Goal: Transaction & Acquisition: Purchase product/service

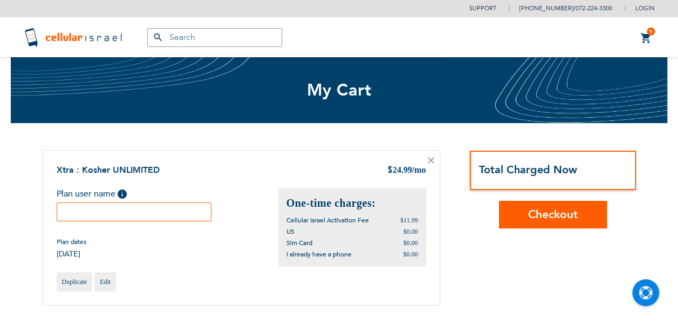
click at [169, 207] on input "text" at bounding box center [134, 211] width 155 height 19
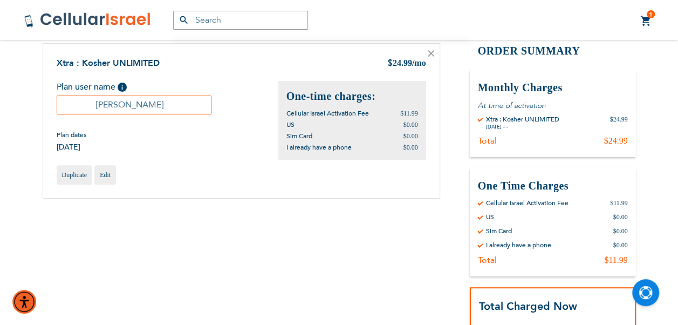
scroll to position [216, 0]
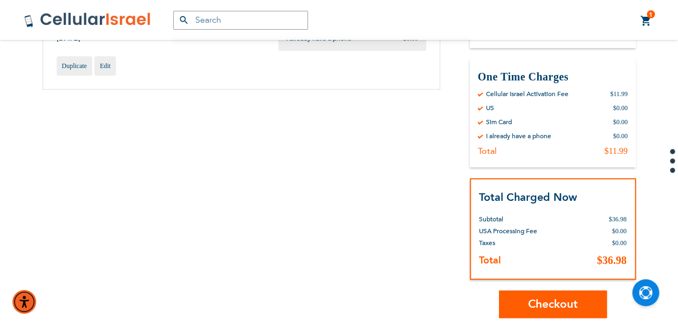
type input "[PERSON_NAME]"
click at [560, 308] on span "Checkout" at bounding box center [553, 304] width 50 height 16
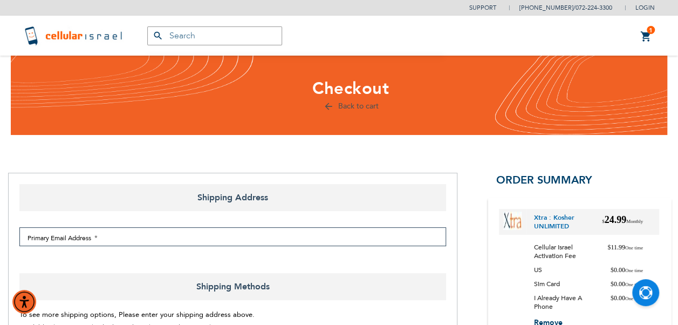
select select "US"
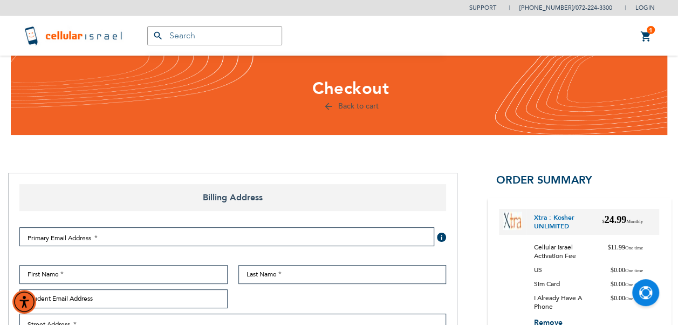
select select "US"
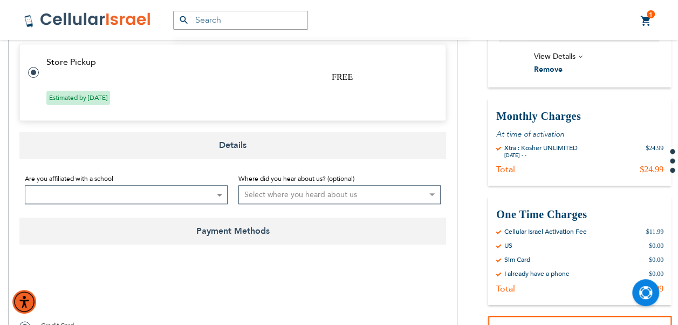
scroll to position [593, 0]
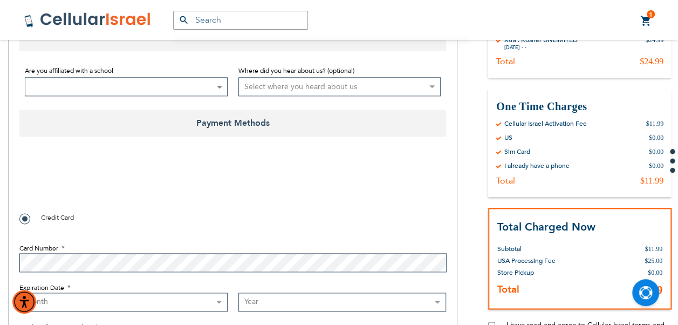
click at [85, 87] on span at bounding box center [126, 86] width 203 height 19
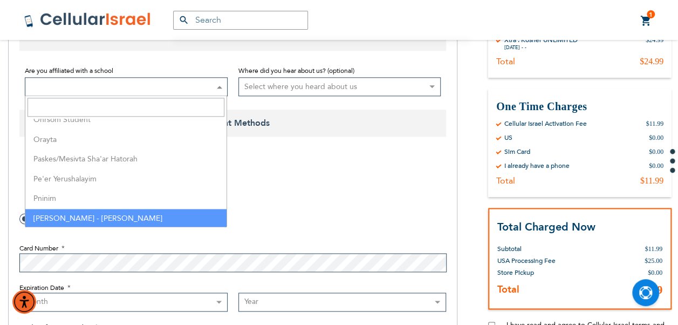
scroll to position [2320, 0]
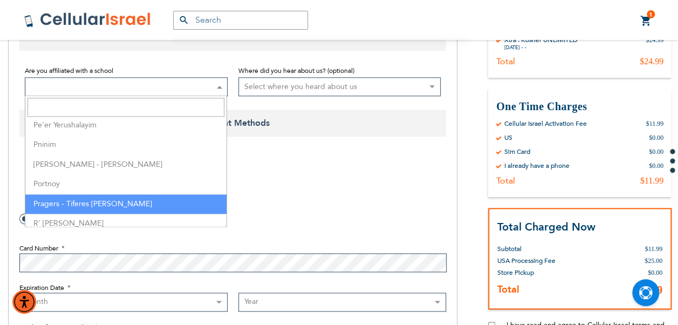
select select "141"
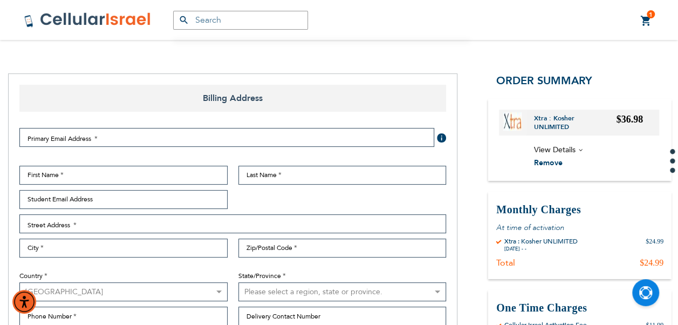
scroll to position [54, 0]
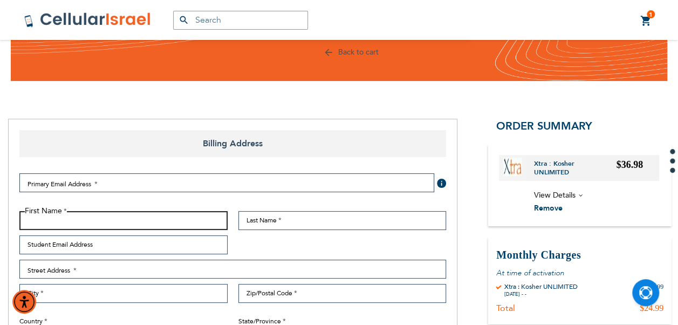
click at [161, 213] on input "First Name" at bounding box center [123, 220] width 208 height 19
type input "Eli"
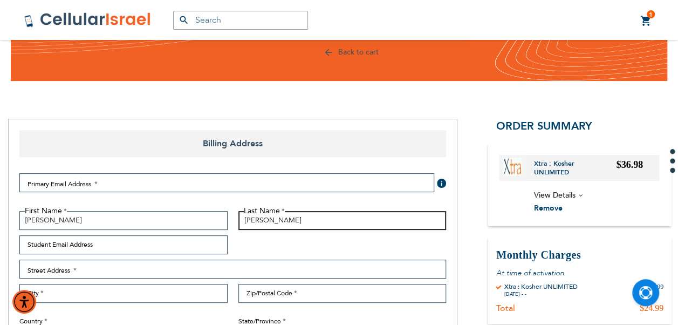
type input "[PERSON_NAME]"
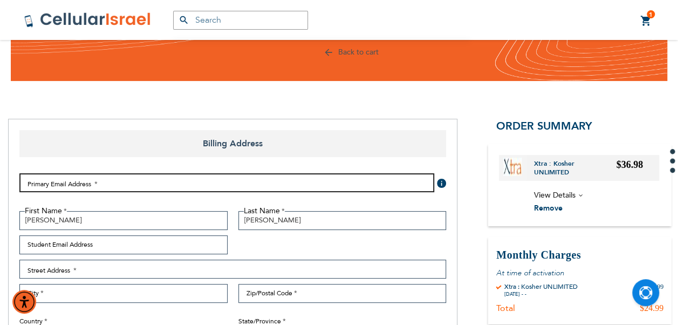
click at [162, 177] on input "Email Address" at bounding box center [226, 182] width 415 height 19
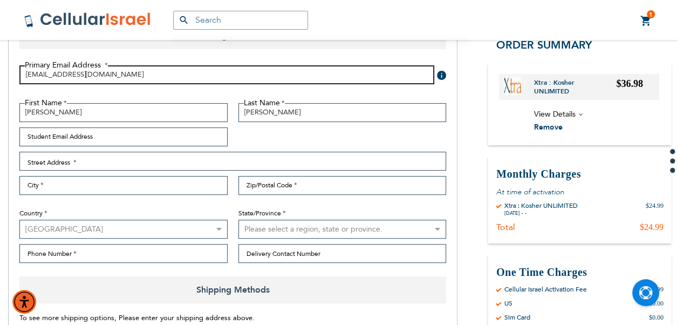
type input "nhalpern123@gmail.com"
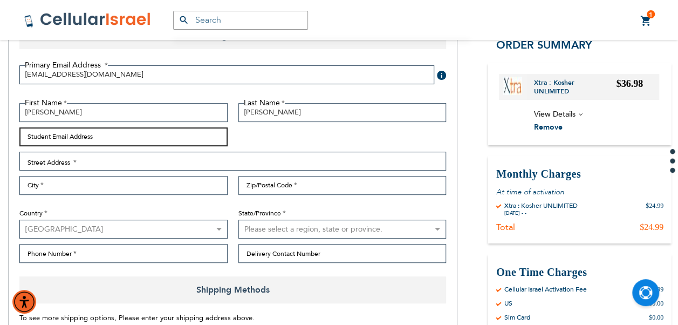
click at [162, 140] on input "Student Email Address" at bounding box center [123, 136] width 208 height 19
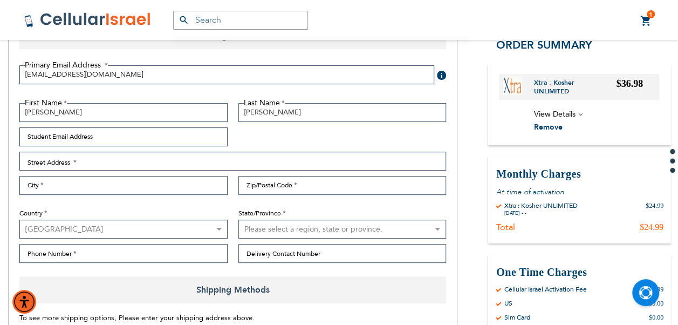
click at [339, 150] on div "First Name Eli Last Name Halpern Student Email Address Street Address Street Ad…" at bounding box center [233, 186] width 438 height 166
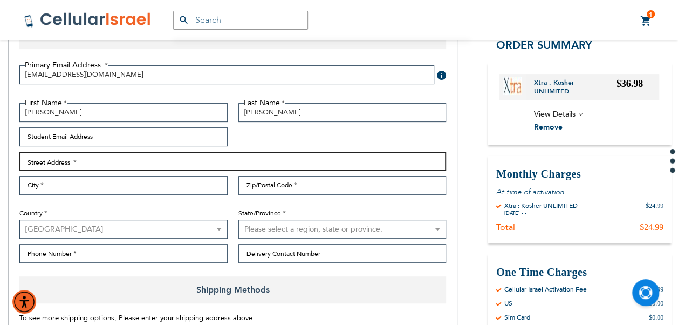
click at [341, 154] on input "Street Address: Line 1" at bounding box center [232, 161] width 427 height 19
type input "125 richmond pl"
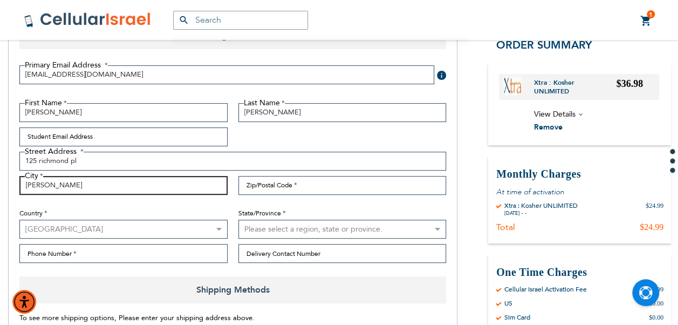
type input "lawrence"
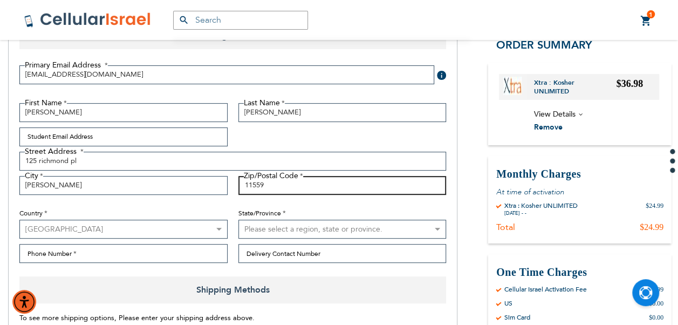
type input "11559"
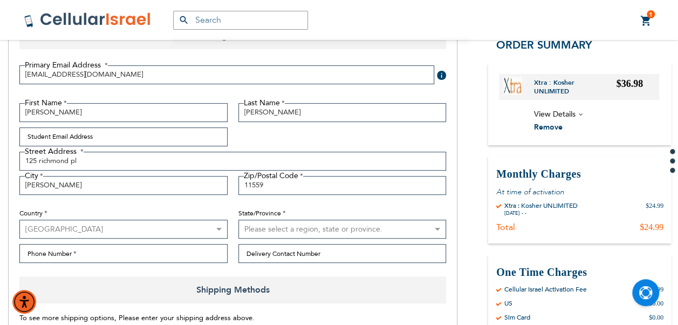
click at [257, 230] on select "Please select a region, state or province. Alabama Alaska American Samoa Arizon…" at bounding box center [342, 229] width 208 height 19
select select "43"
click at [238, 220] on select "Please select a region, state or province. Alabama Alaska American Samoa Arizon…" at bounding box center [342, 229] width 208 height 19
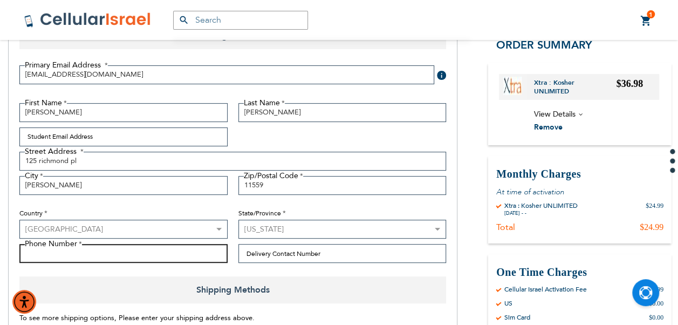
click at [182, 245] on input "Phone Number" at bounding box center [123, 253] width 208 height 19
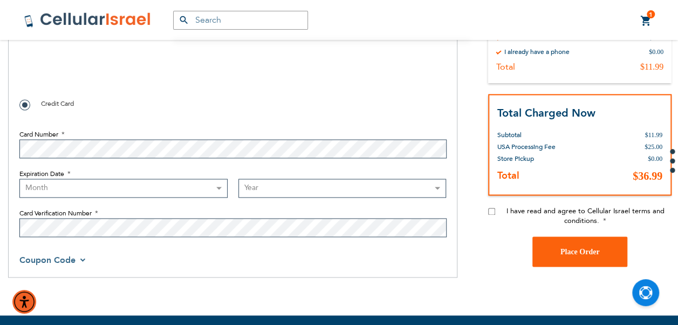
scroll to position [647, 0]
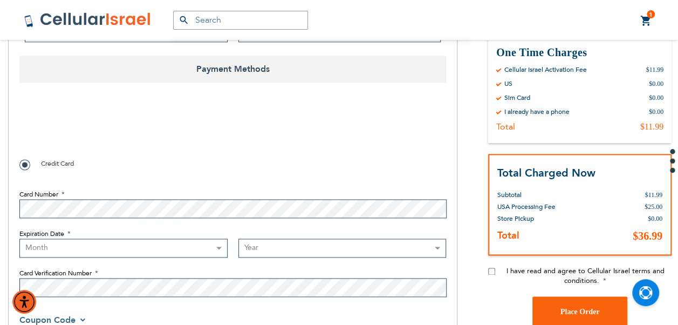
type input "7186626096"
click at [494, 274] on input "I have read and agree to Cellular Israel terms and conditions." at bounding box center [491, 271] width 7 height 7
checkbox input "true"
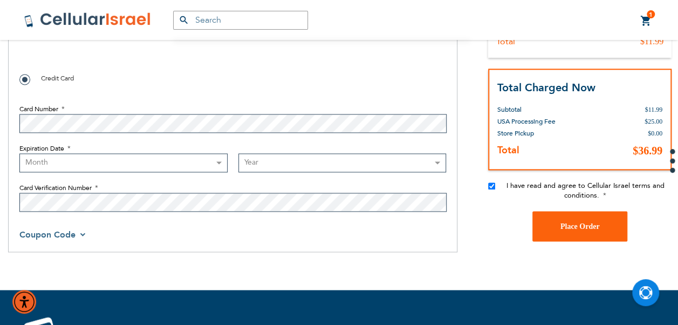
scroll to position [755, 0]
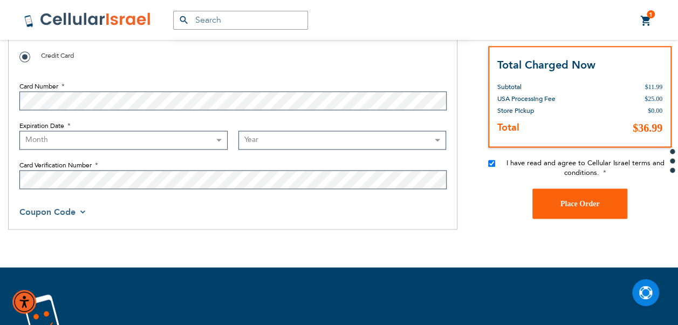
checkbox input "true"
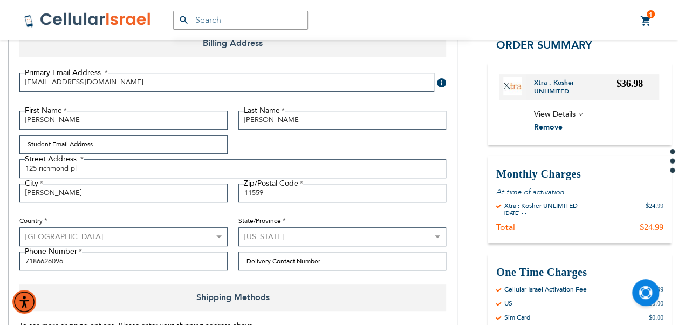
scroll to position [162, 0]
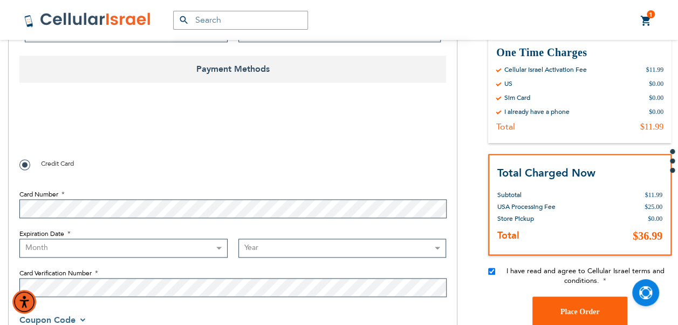
scroll to position [701, 0]
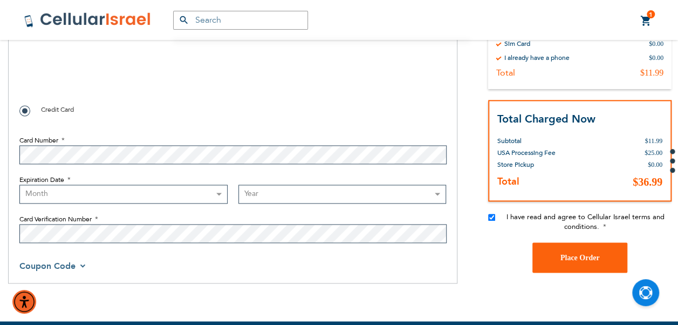
click at [255, 166] on fieldset "Card Number Expiration Date Month 01 - January 02 - February 03 - March 04 - Ap…" at bounding box center [232, 187] width 427 height 124
click at [213, 191] on select "Month 01 - January 02 - February 03 - March 04 - April 05 - May 06 - June 07 - …" at bounding box center [123, 194] width 208 height 19
select select "5"
click at [19, 185] on select "Month 01 - January 02 - February 03 - March 04 - April 05 - May 06 - June 07 - …" at bounding box center [123, 194] width 208 height 19
click at [349, 199] on select "Year 2025 2026 2027 2028 2029 2030 2031 2032 2033 2034 2035 2036 2037 2038 2039…" at bounding box center [342, 194] width 208 height 19
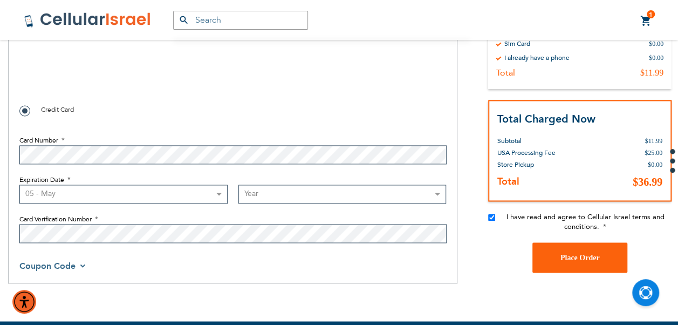
select select "2030"
click at [238, 185] on select "Year 2025 2026 2027 2028 2029 2030 2031 2032 2033 2034 2035 2036 2037 2038 2039…" at bounding box center [342, 194] width 208 height 19
click at [557, 255] on button "Place Order" at bounding box center [579, 257] width 95 height 30
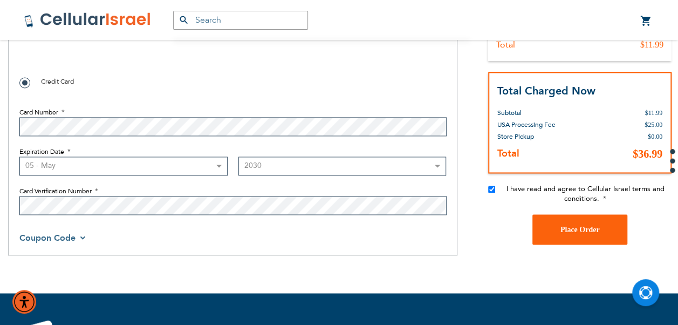
scroll to position [716, 0]
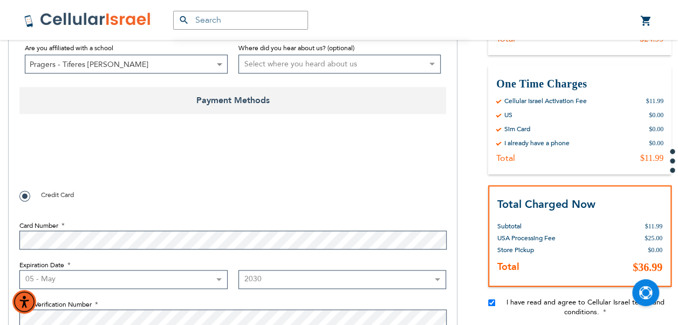
checkbox input "true"
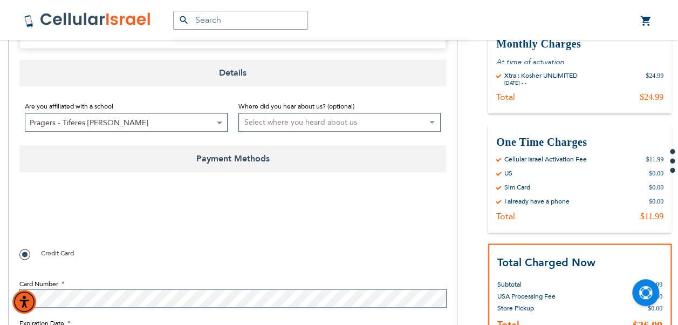
scroll to position [647, 0]
